Goal: Communication & Community: Ask a question

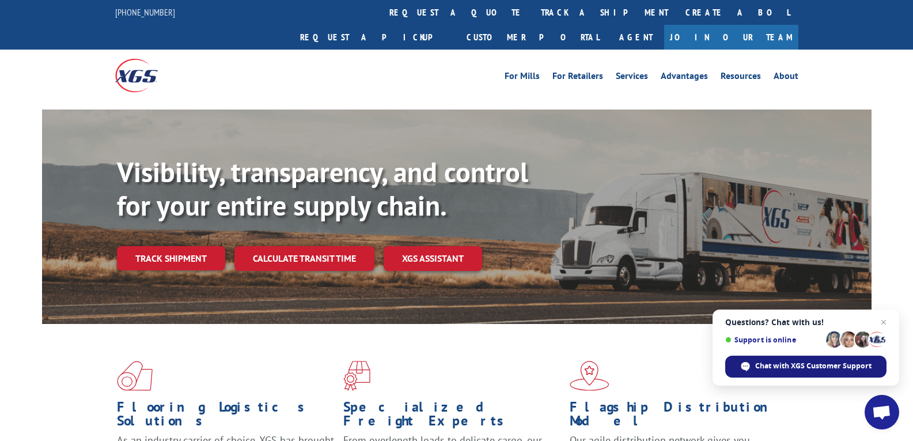
click at [811, 365] on span "Chat with XGS Customer Support" at bounding box center [813, 366] width 116 height 10
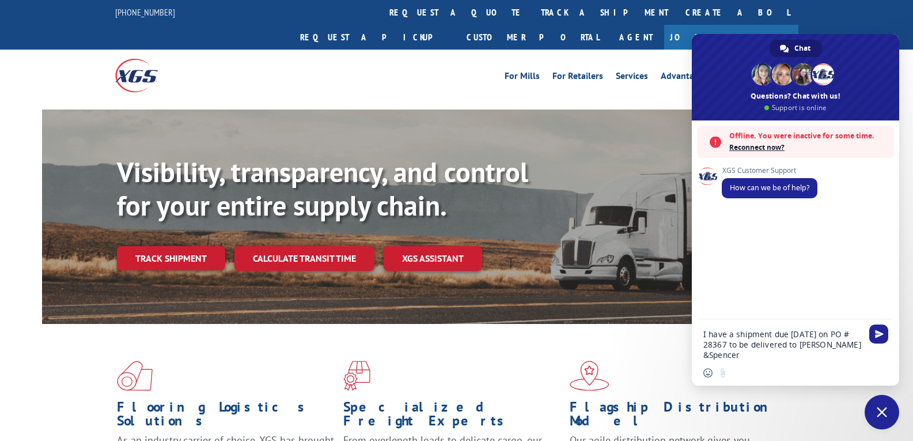
click at [707, 355] on textarea "I have a shipment due [DATE] on PO # 28367 to be delivered to [PERSON_NAME] &Sp…" at bounding box center [782, 344] width 159 height 31
click at [760, 353] on textarea "I have a shipment due [DATE] on PO # 28367 to be delivered to [PERSON_NAME] & […" at bounding box center [782, 344] width 159 height 31
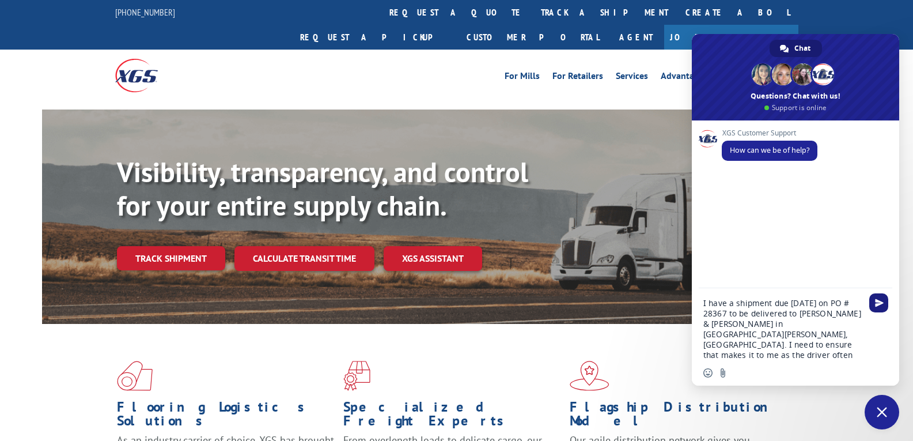
type textarea "I have a shipment due [DATE] on PO # 28367 to be delivered to [PERSON_NAME] & […"
click at [885, 304] on span "Send" at bounding box center [878, 302] width 19 height 19
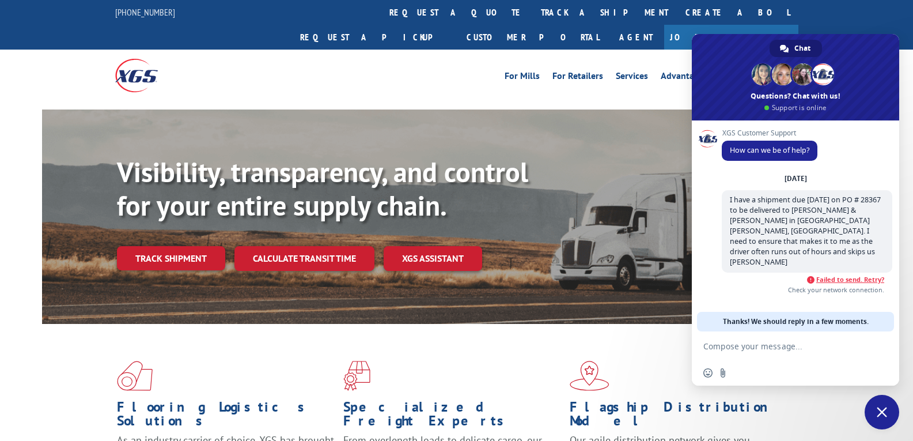
click at [862, 275] on span "Failed to send. Retry?" at bounding box center [850, 279] width 68 height 8
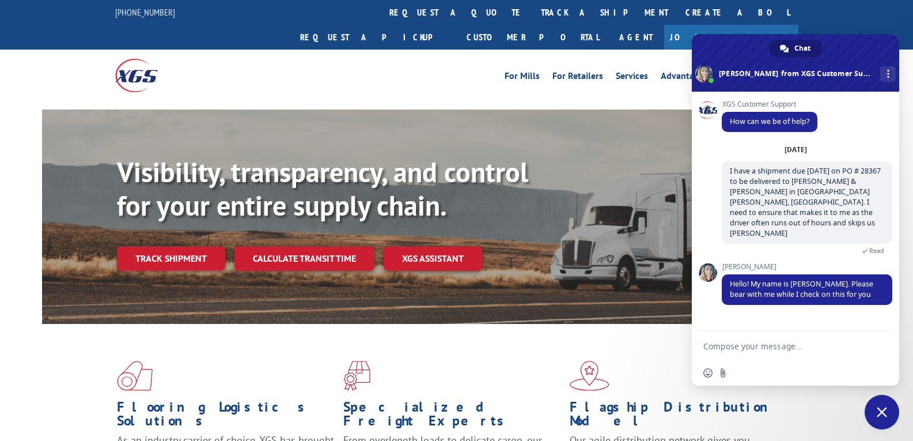
click at [705, 263] on span at bounding box center [708, 272] width 18 height 18
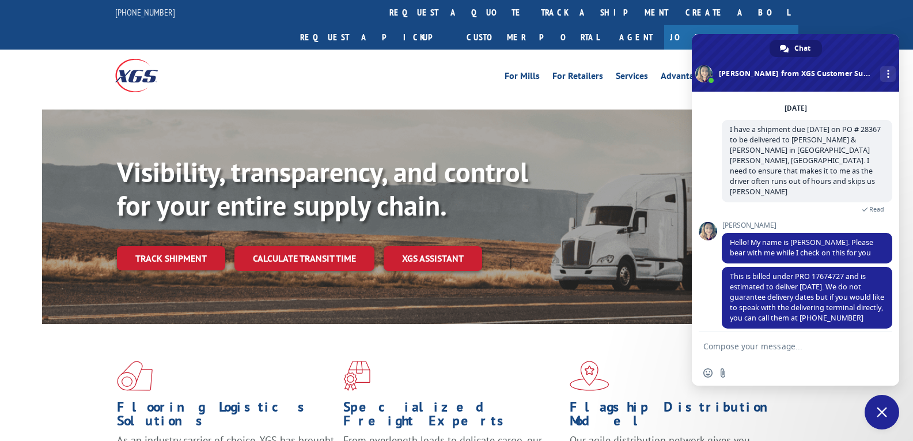
scroll to position [75, 0]
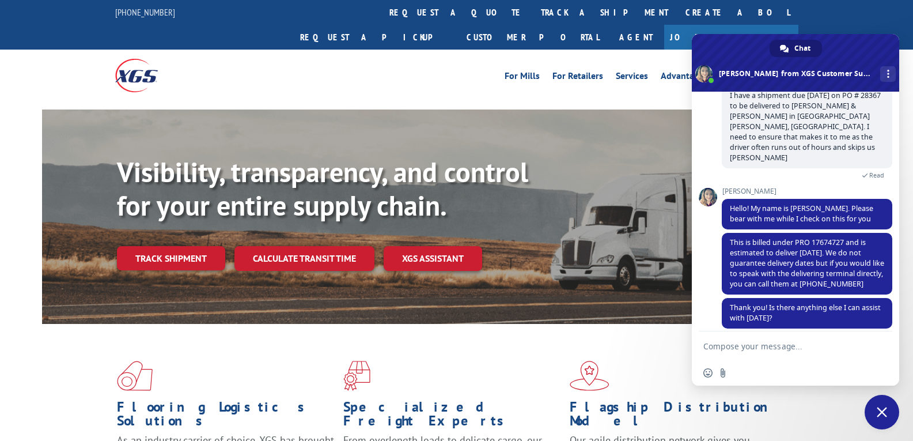
click at [758, 344] on textarea "Compose your message..." at bounding box center [782, 346] width 159 height 10
type textarea "no thank you I will contact them"
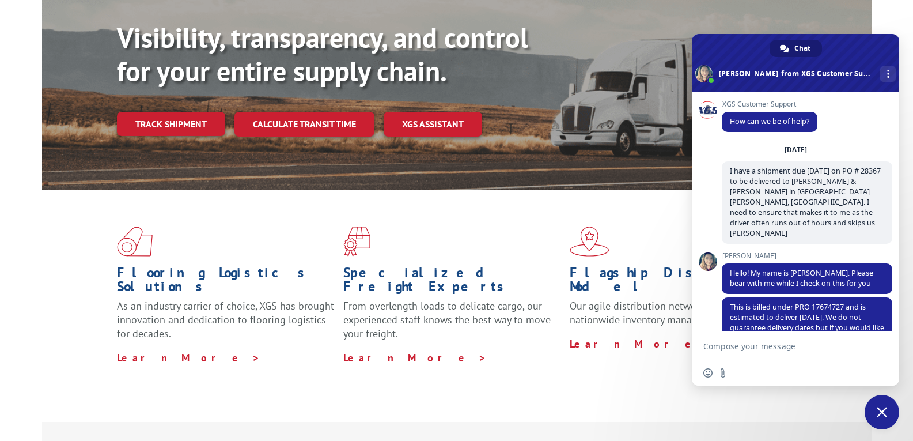
scroll to position [173, 0]
